Goal: Task Accomplishment & Management: Complete application form

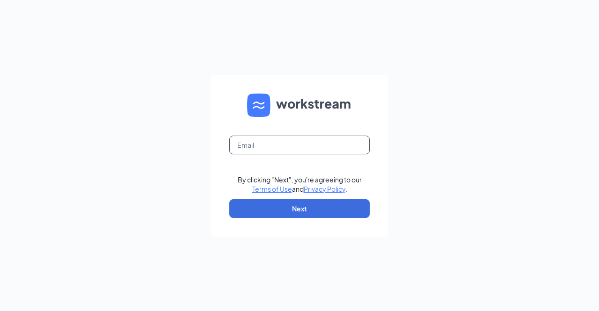
click at [292, 149] on input "text" at bounding box center [299, 145] width 140 height 19
type input "[EMAIL_ADDRESS][DOMAIN_NAME]"
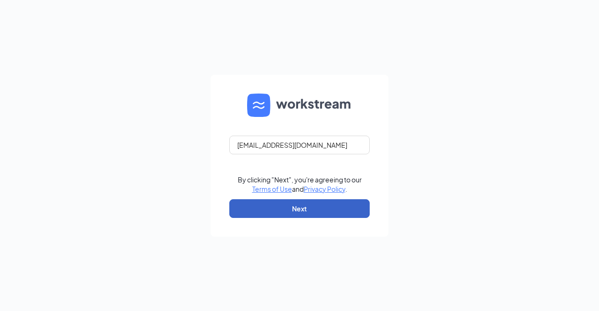
click at [294, 210] on button "Next" at bounding box center [299, 209] width 140 height 19
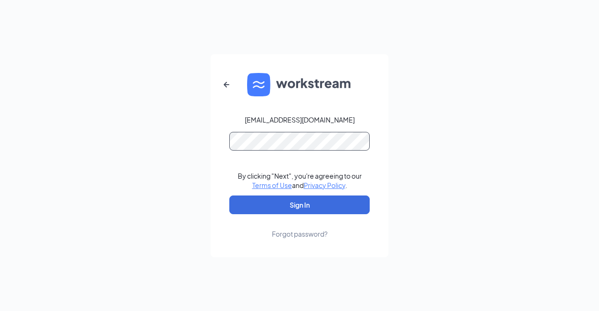
click at [229, 196] on button "Sign In" at bounding box center [299, 205] width 140 height 19
click at [311, 237] on div "Forgot password?" at bounding box center [300, 233] width 56 height 9
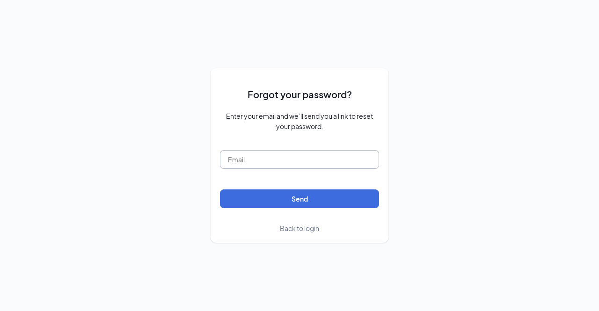
click at [333, 157] on input "text" at bounding box center [299, 159] width 159 height 19
type input "talakosi2@gmail.com"
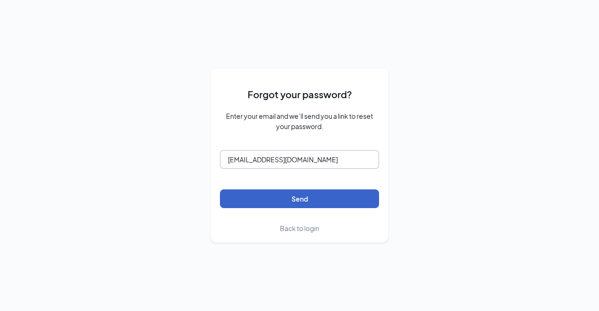
click at [220, 190] on button "Send" at bounding box center [299, 199] width 159 height 19
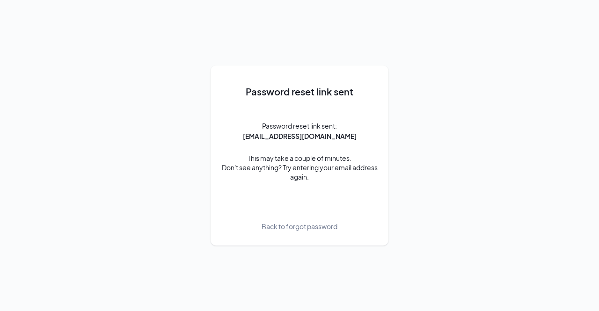
click at [299, 227] on span "Back to forgot password" at bounding box center [300, 227] width 76 height 10
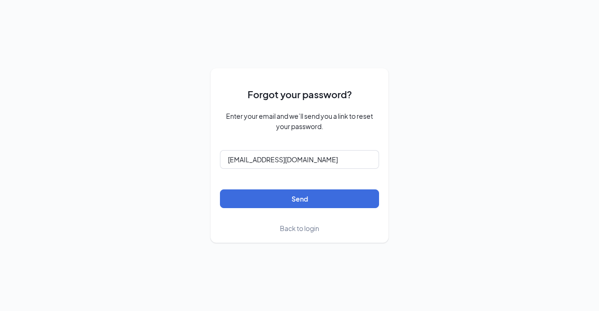
click at [303, 229] on span "Back to login" at bounding box center [299, 228] width 39 height 8
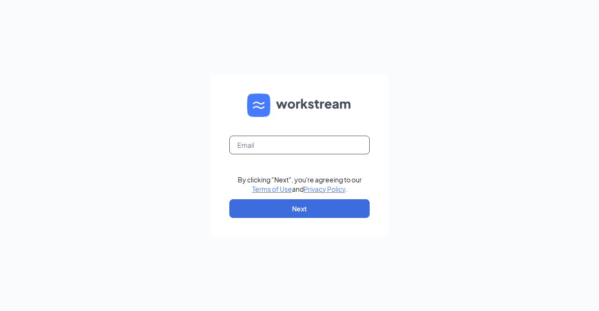
click at [327, 152] on input "text" at bounding box center [299, 145] width 140 height 19
type input "talakosi2@gmail.com"
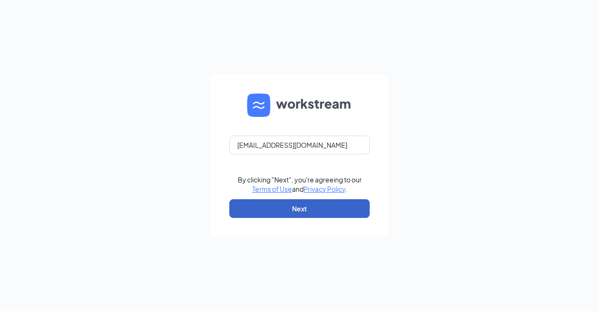
click at [319, 208] on button "Next" at bounding box center [299, 209] width 140 height 19
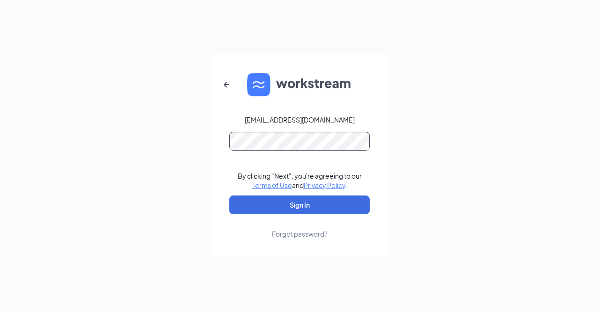
click at [229, 196] on button "Sign In" at bounding box center [299, 205] width 140 height 19
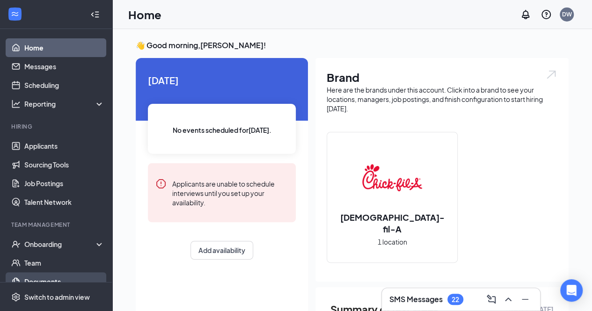
scroll to position [31, 0]
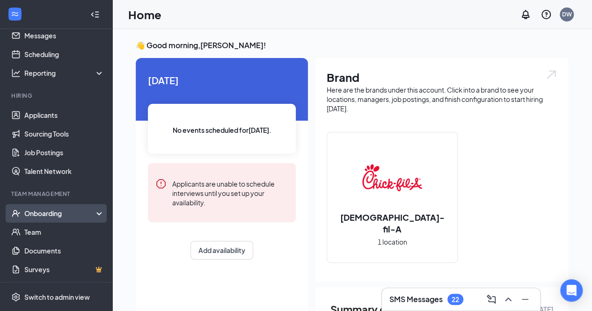
click at [79, 210] on div "Onboarding" at bounding box center [60, 213] width 72 height 9
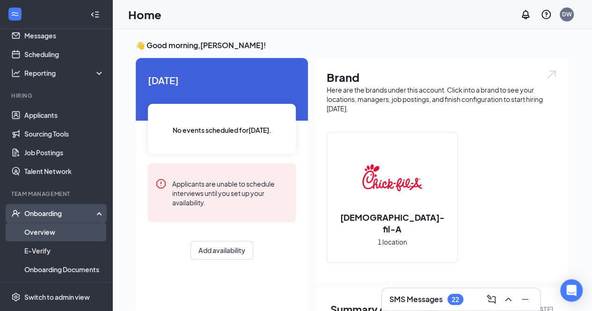
click at [72, 235] on link "Overview" at bounding box center [64, 232] width 80 height 19
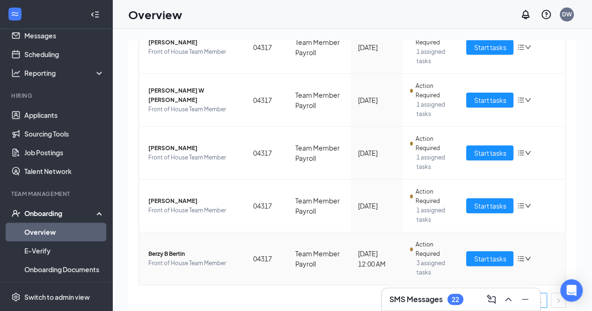
scroll to position [310, 0]
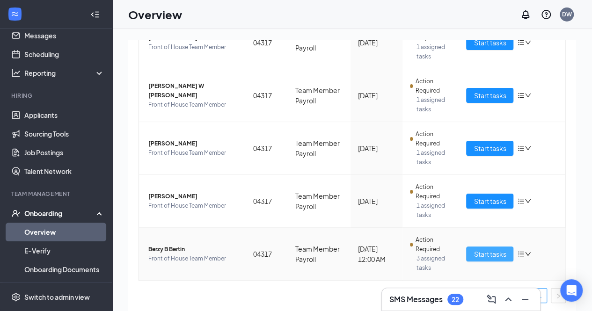
click at [488, 256] on span "Start tasks" at bounding box center [490, 254] width 32 height 10
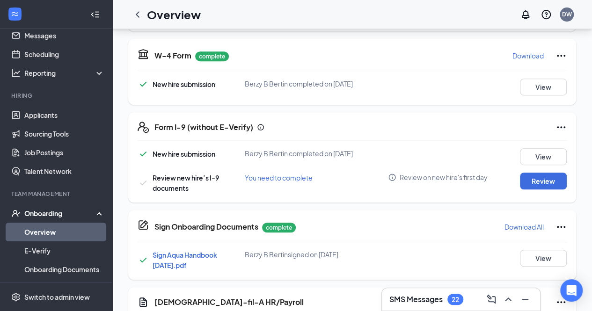
scroll to position [206, 0]
click at [550, 186] on button "Review" at bounding box center [543, 180] width 47 height 17
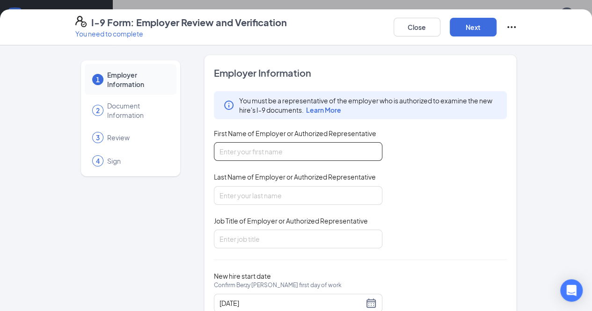
click at [335, 156] on input "First Name of Employer or Authorized Representative" at bounding box center [298, 151] width 169 height 19
type input "[PERSON_NAME]"
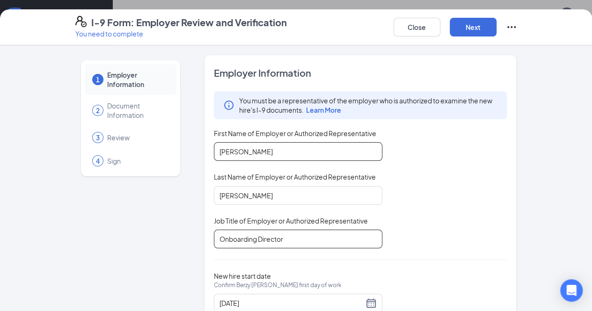
scroll to position [32, 0]
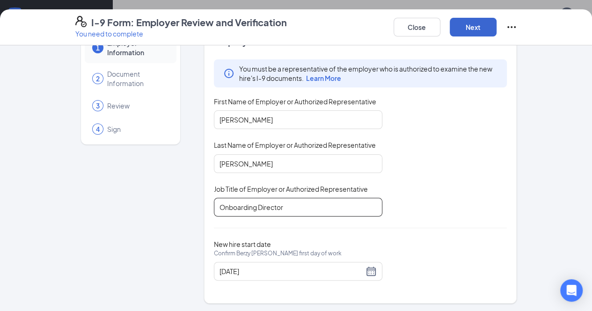
type input "Onboarding Director"
click at [497, 33] on button "Next" at bounding box center [473, 27] width 47 height 19
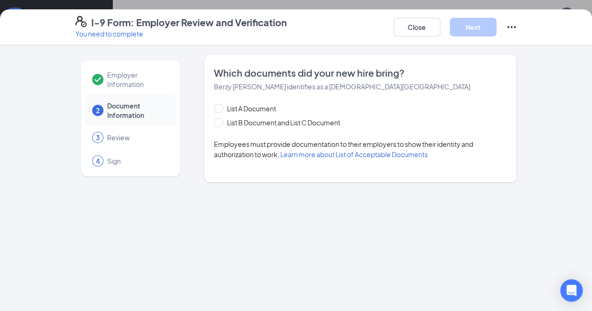
scroll to position [0, 0]
click at [229, 121] on span "List B Document and List C Document" at bounding box center [283, 123] width 121 height 10
click at [221, 121] on input "List B Document and List C Document" at bounding box center [217, 121] width 7 height 7
radio input "true"
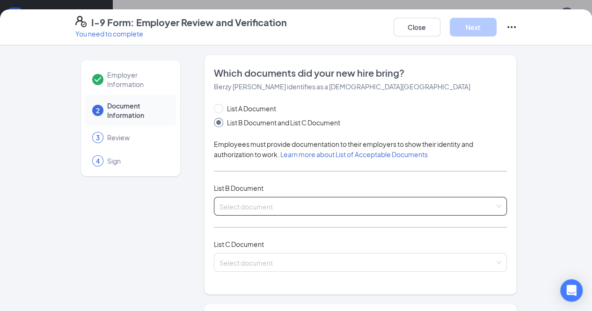
click at [495, 212] on span at bounding box center [358, 207] width 276 height 18
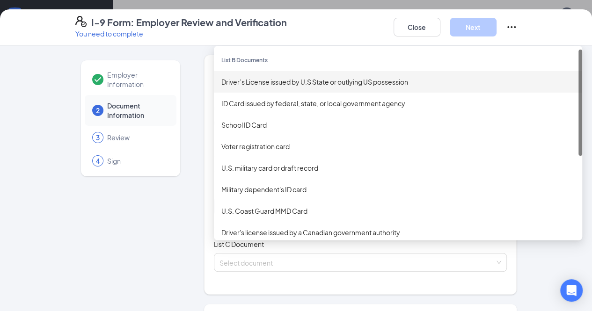
click at [368, 86] on div "Driver’s License issued by U.S State or outlying US possession" at bounding box center [399, 82] width 354 height 10
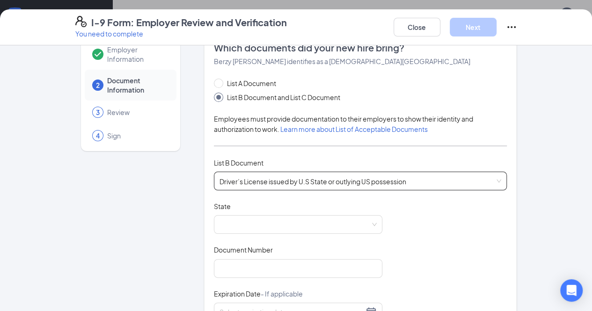
scroll to position [71, 0]
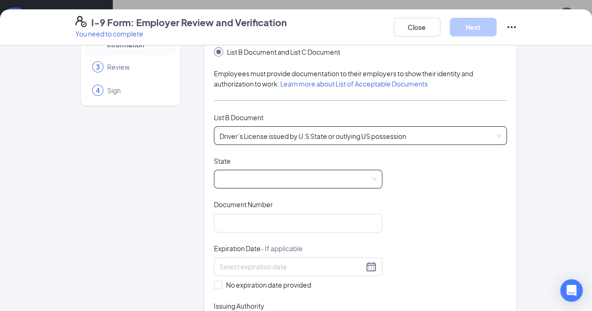
click at [306, 184] on span at bounding box center [298, 179] width 157 height 18
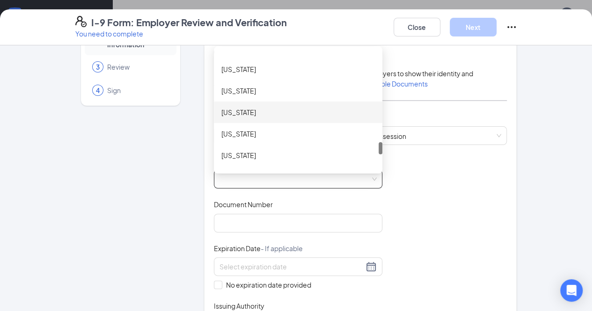
scroll to position [940, 0]
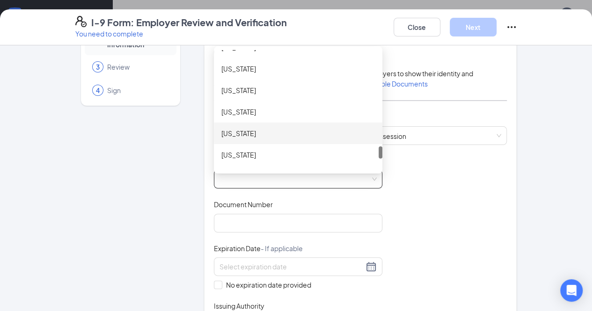
click at [256, 133] on div "[US_STATE]" at bounding box center [299, 133] width 154 height 10
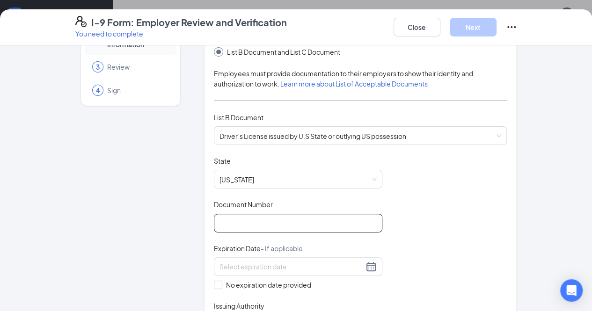
click at [274, 218] on input "Document Number" at bounding box center [298, 223] width 169 height 19
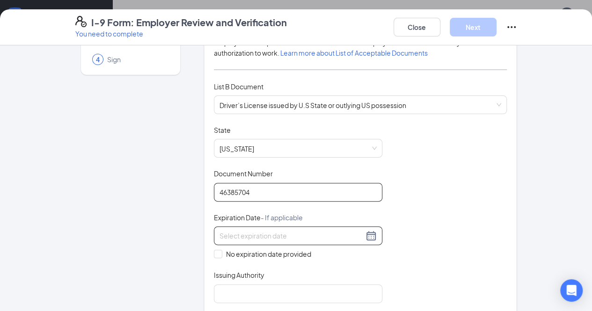
type input "46385704"
click at [229, 236] on input at bounding box center [292, 236] width 144 height 10
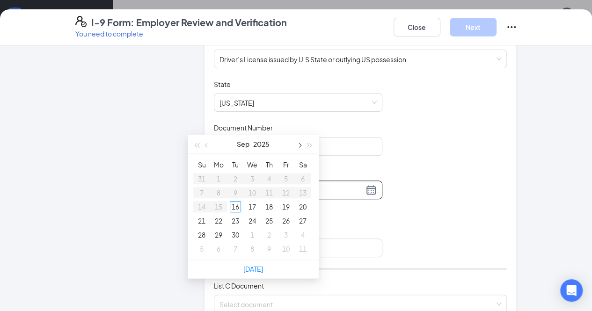
scroll to position [317, 0]
click at [303, 146] on button "button" at bounding box center [299, 143] width 10 height 19
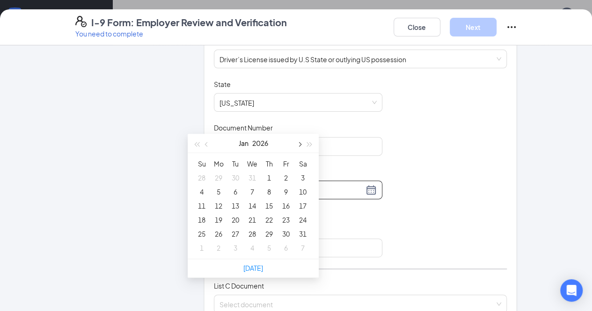
click at [303, 146] on button "button" at bounding box center [299, 143] width 10 height 19
click at [310, 143] on span "button" at bounding box center [310, 144] width 5 height 5
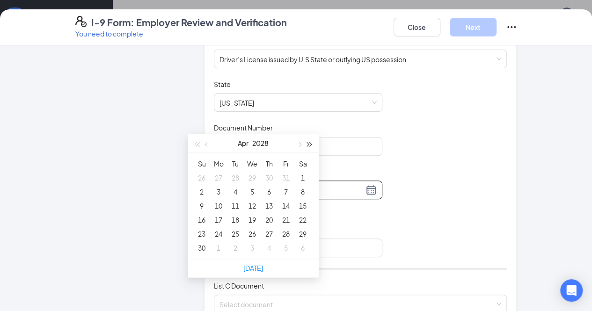
click at [310, 143] on span "button" at bounding box center [310, 144] width 5 height 5
type input "[DATE]"
click at [253, 203] on div "16" at bounding box center [252, 205] width 11 height 11
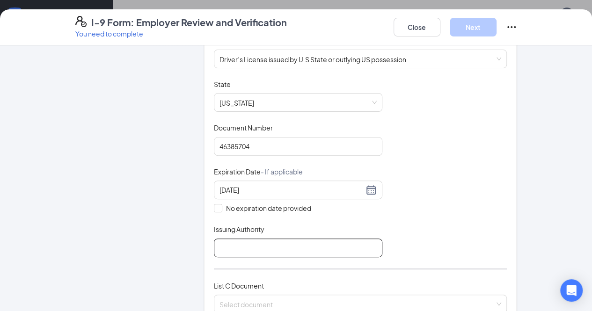
click at [259, 244] on input "Issuing Authority" at bounding box center [298, 248] width 169 height 19
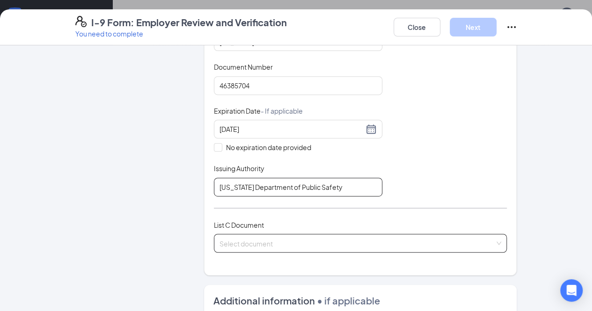
type input "[US_STATE] Department of Public Safety"
click at [277, 238] on input "search" at bounding box center [358, 242] width 276 height 14
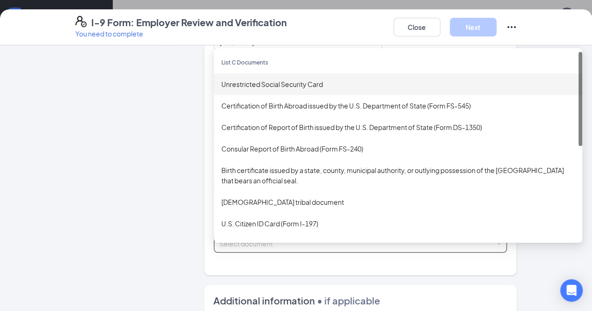
click at [370, 82] on div "Unrestricted Social Security Card" at bounding box center [399, 84] width 354 height 10
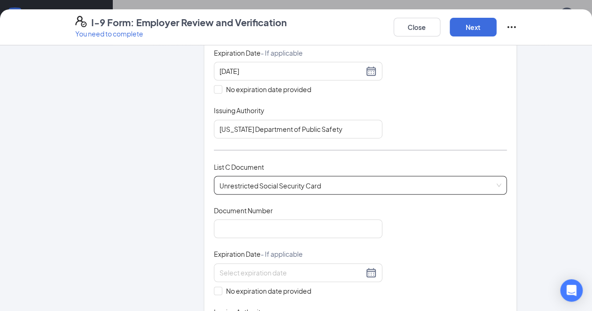
scroll to position [285, 0]
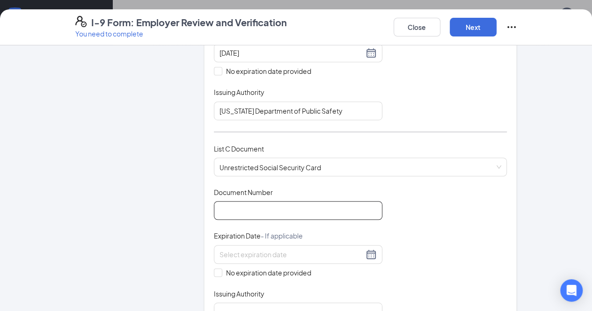
click at [236, 206] on input "Document Number" at bounding box center [298, 210] width 169 height 19
type input "632963598"
click at [222, 268] on span "No expiration date provided" at bounding box center [268, 273] width 93 height 10
click at [218, 269] on input "No expiration date provided" at bounding box center [217, 272] width 7 height 7
checkbox input "true"
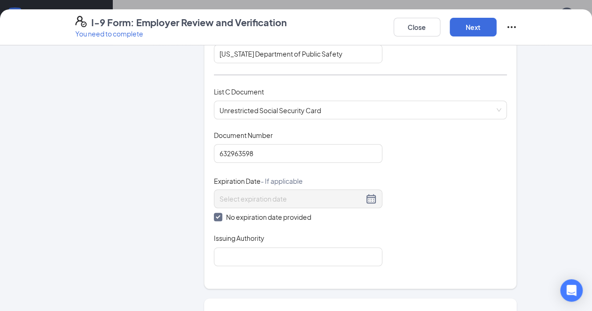
scroll to position [345, 0]
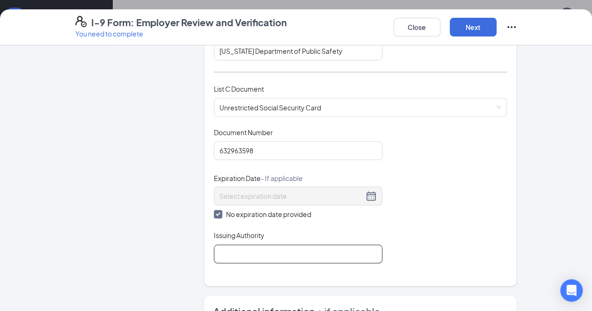
click at [239, 257] on input "Issuing Authority" at bounding box center [298, 254] width 169 height 19
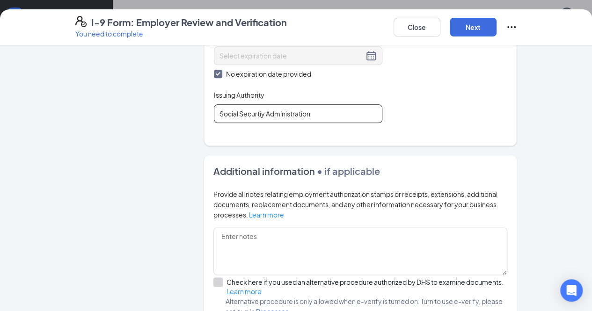
scroll to position [494, 0]
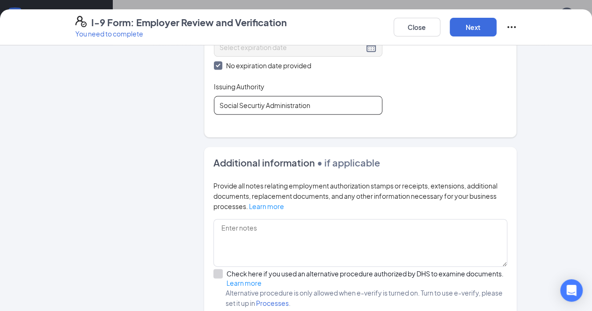
drag, startPoint x: 237, startPoint y: 102, endPoint x: 246, endPoint y: 113, distance: 14.3
type input "Social Security Administration"
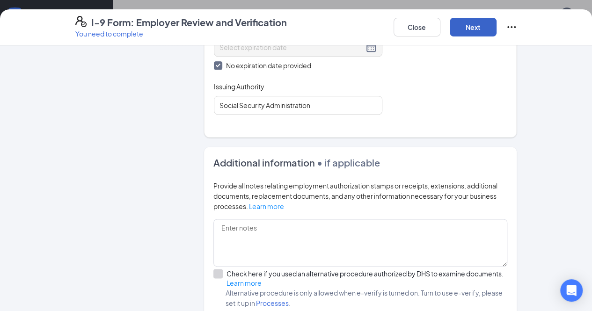
click at [497, 27] on button "Next" at bounding box center [473, 27] width 47 height 19
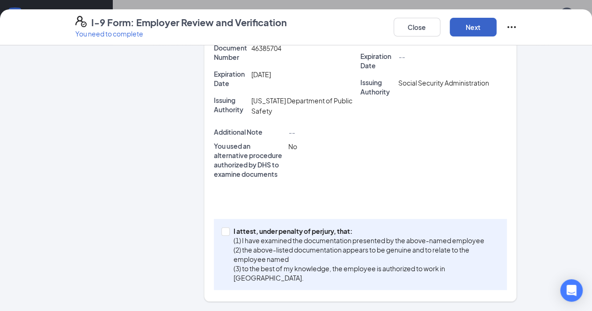
scroll to position [236, 0]
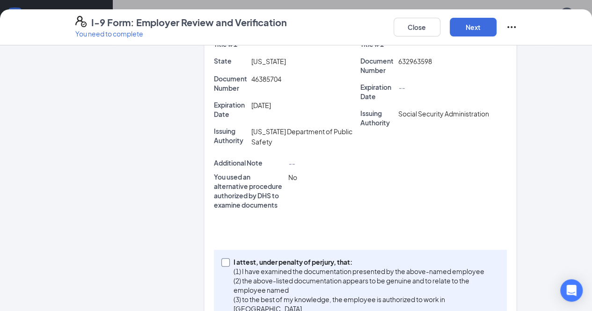
click at [230, 258] on span "I attest, under penalty of [PERSON_NAME], that: (1) I have examined the documen…" at bounding box center [365, 286] width 270 height 56
click at [222, 259] on input "I attest, under penalty of [PERSON_NAME], that: (1) I have examined the documen…" at bounding box center [225, 262] width 7 height 7
checkbox input "true"
click at [497, 30] on button "Next" at bounding box center [473, 27] width 47 height 19
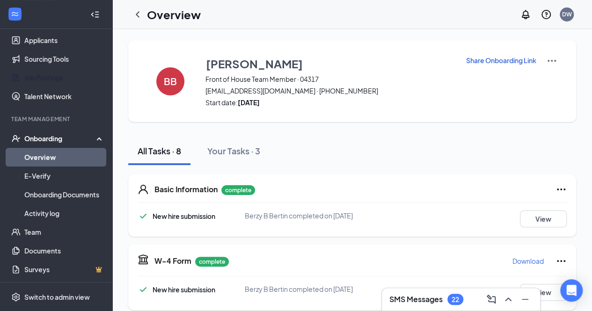
scroll to position [0, 0]
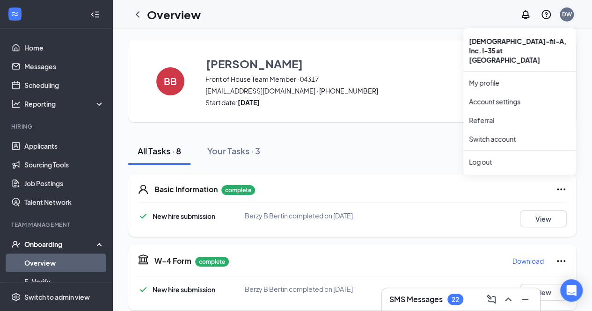
click at [569, 13] on div "DW" at bounding box center [567, 14] width 10 height 8
click at [483, 157] on div "Log out" at bounding box center [519, 161] width 101 height 9
